Goal: Check status: Check status

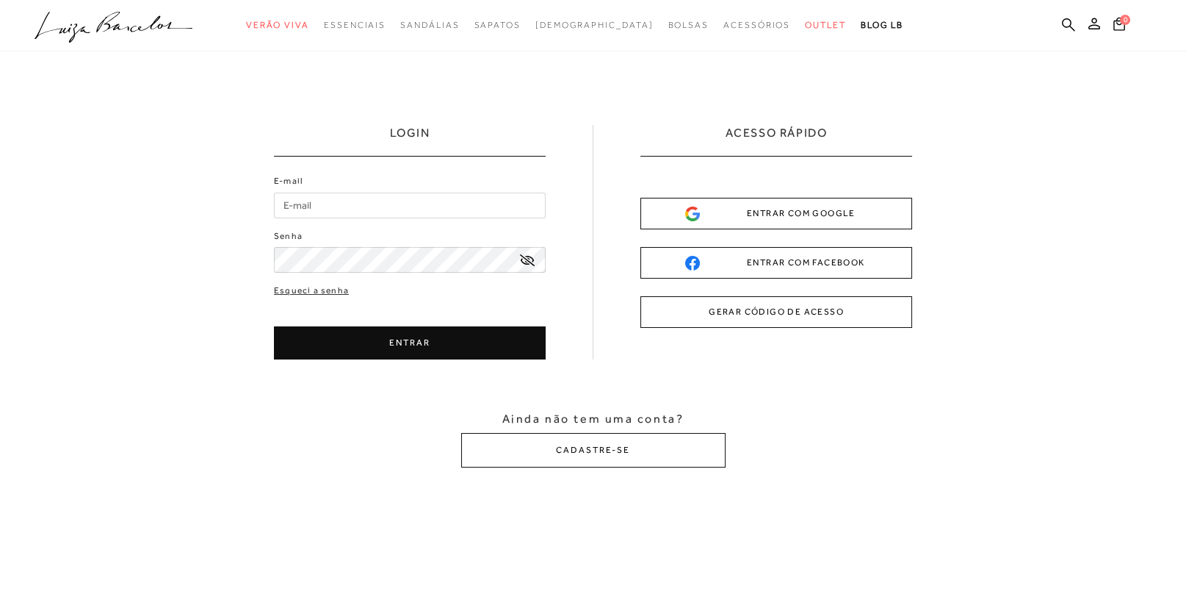
click at [327, 205] on input "E-mail" at bounding box center [410, 205] width 272 height 26
type input "[EMAIL_ADDRESS][DOMAIN_NAME]"
click at [342, 338] on button "ENTRAR" at bounding box center [410, 342] width 272 height 33
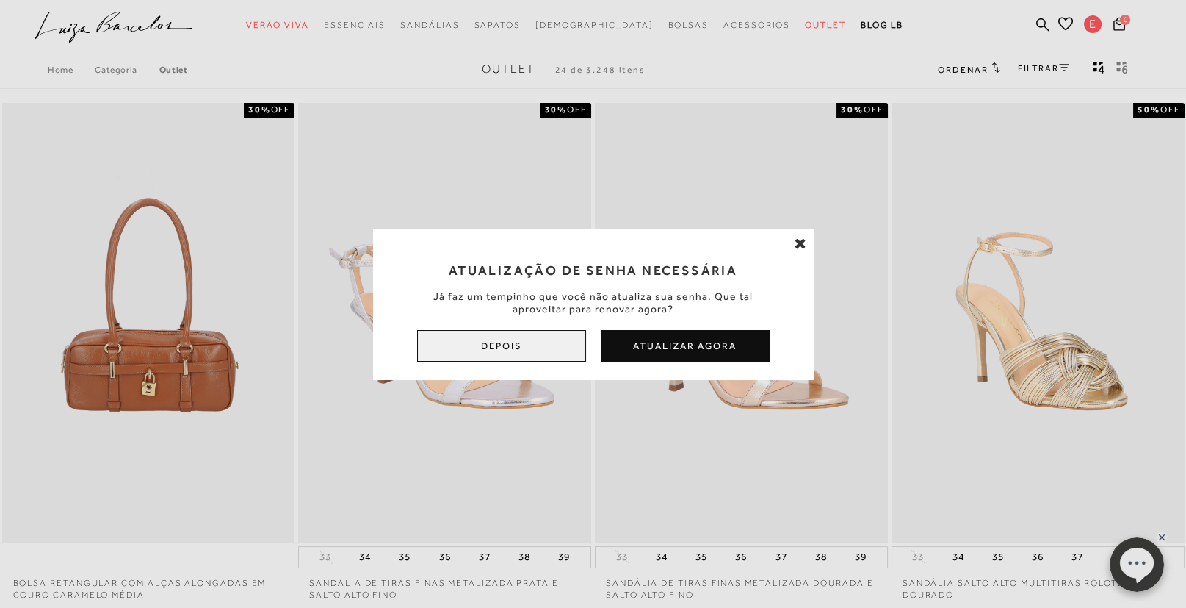
click at [545, 339] on button "Depois" at bounding box center [501, 346] width 169 height 32
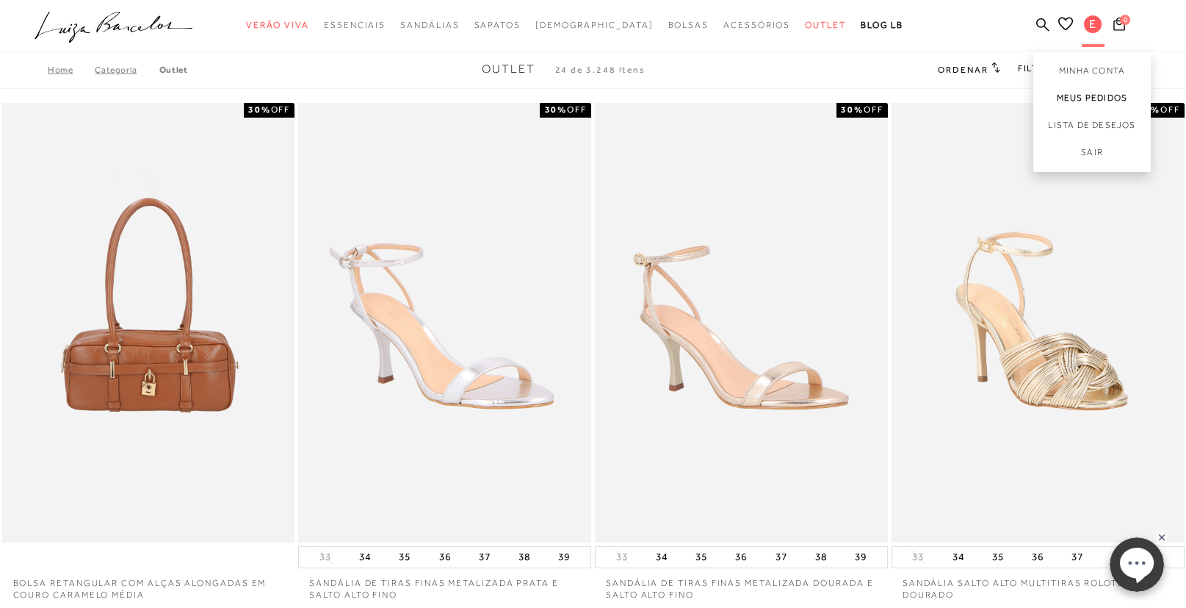
click at [1087, 95] on link "Meus Pedidos" at bounding box center [1093, 97] width 118 height 27
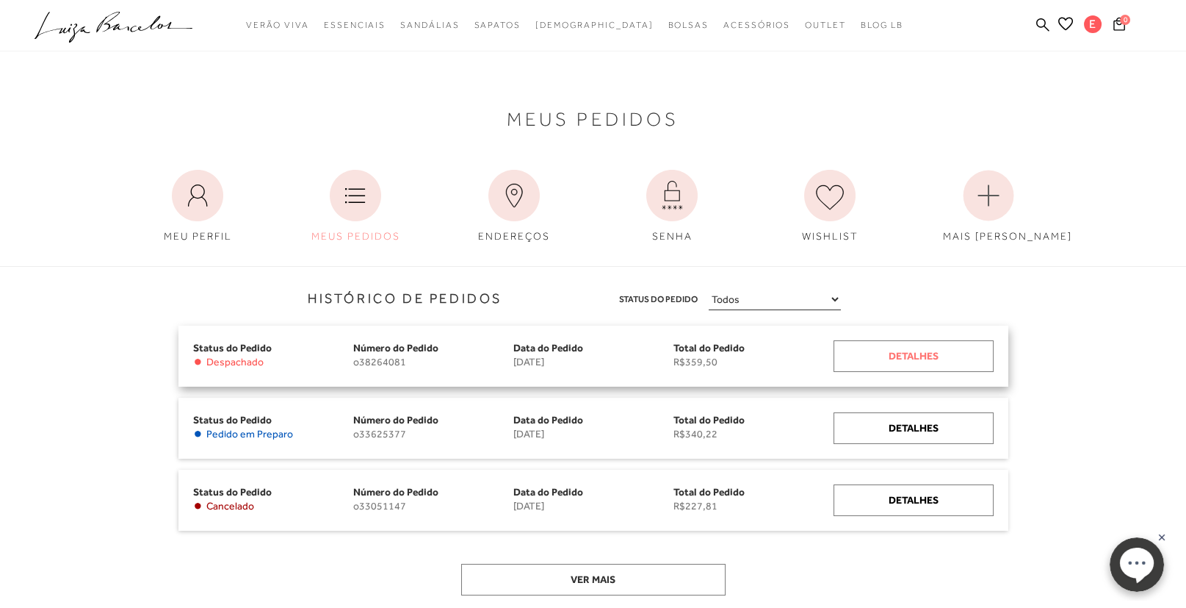
click at [887, 341] on div "Detalhes" at bounding box center [914, 356] width 160 height 32
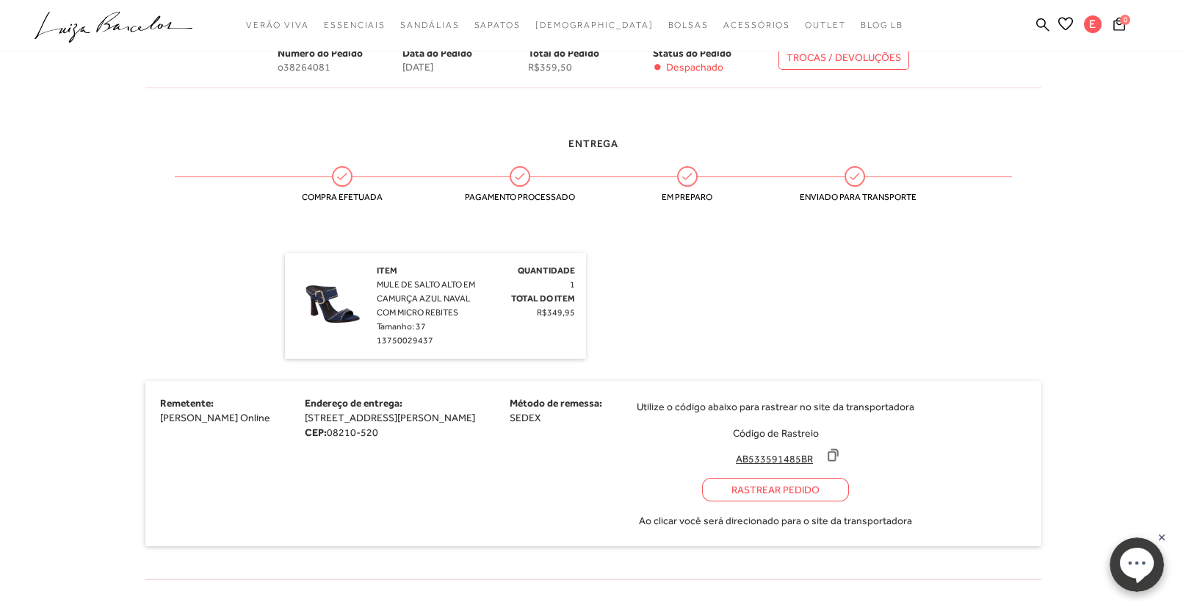
scroll to position [294, 0]
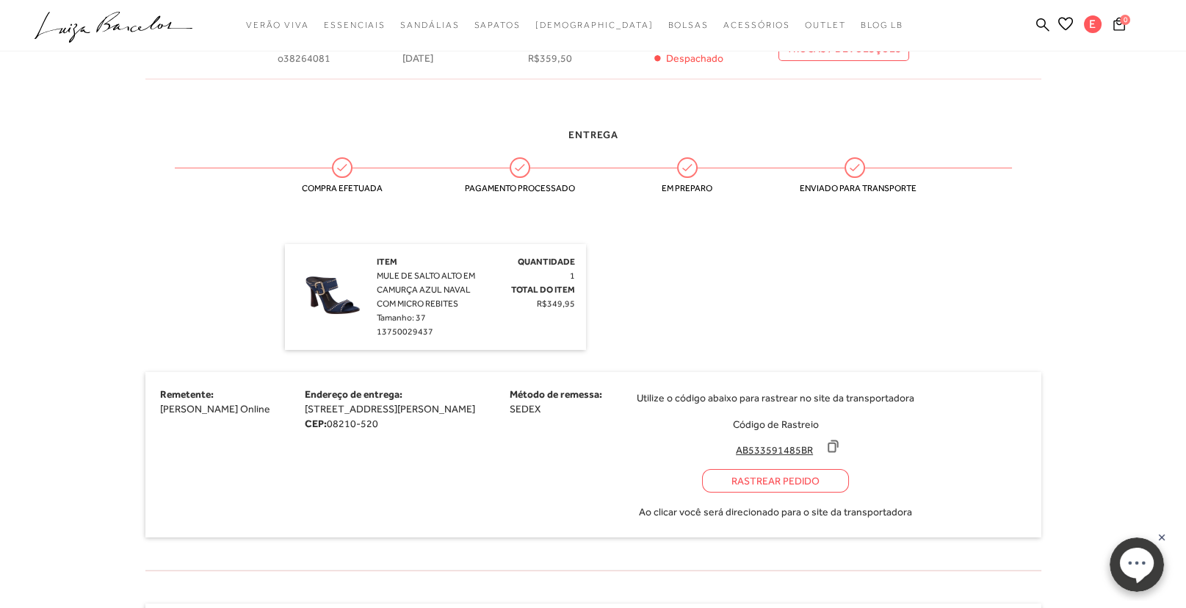
drag, startPoint x: 862, startPoint y: 450, endPoint x: 777, endPoint y: 455, distance: 85.3
click at [777, 455] on input "AB533591485BR" at bounding box center [775, 449] width 98 height 15
click at [849, 480] on div "Rastrear Pedido" at bounding box center [775, 481] width 147 height 24
click at [838, 443] on icon at bounding box center [834, 446] width 10 height 11
